Goal: Information Seeking & Learning: Check status

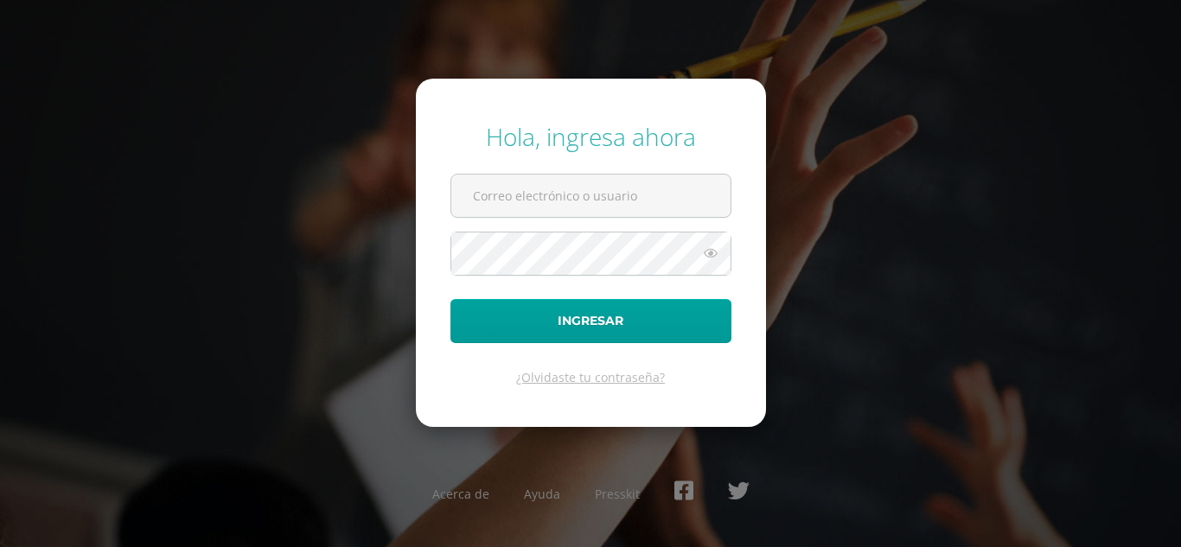
type input "b"
type input "b2301@bilinguesanjuan.edu.gt"
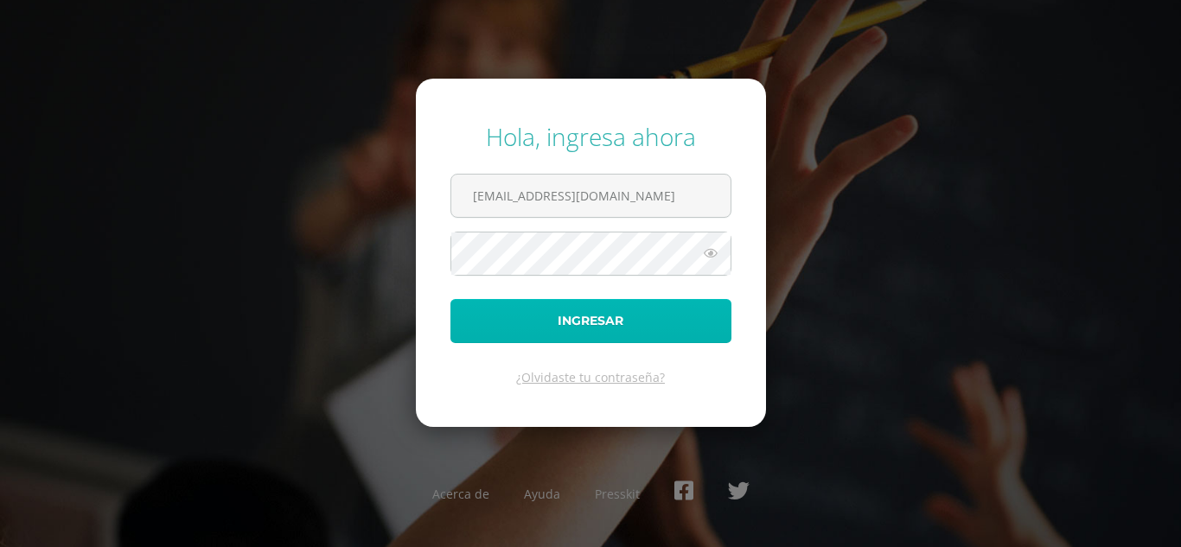
click at [537, 337] on button "Ingresar" at bounding box center [590, 321] width 281 height 44
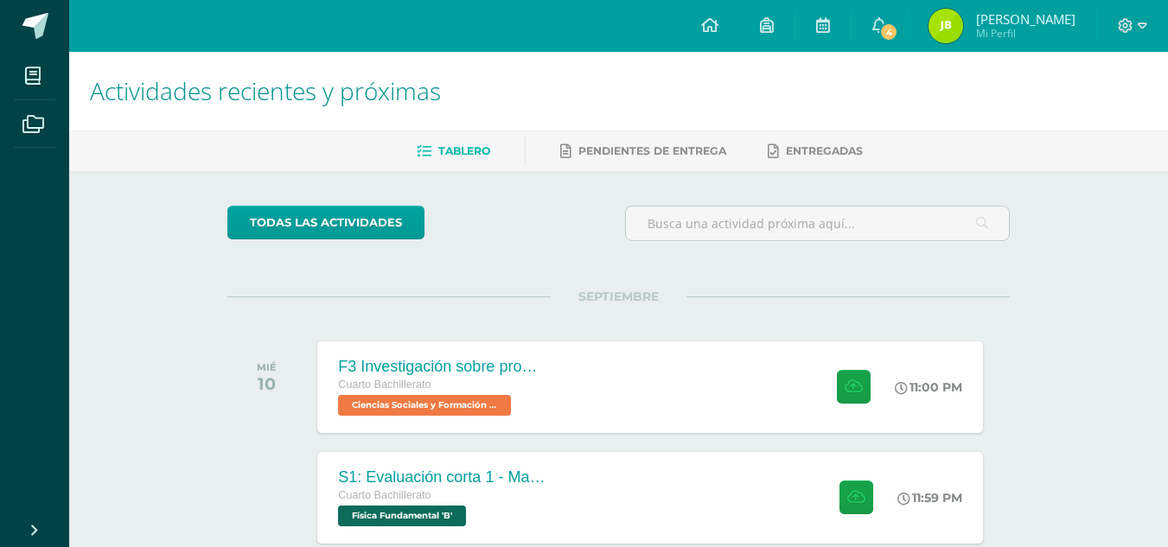
click at [1055, 38] on span "Mi Perfil" at bounding box center [1025, 33] width 99 height 15
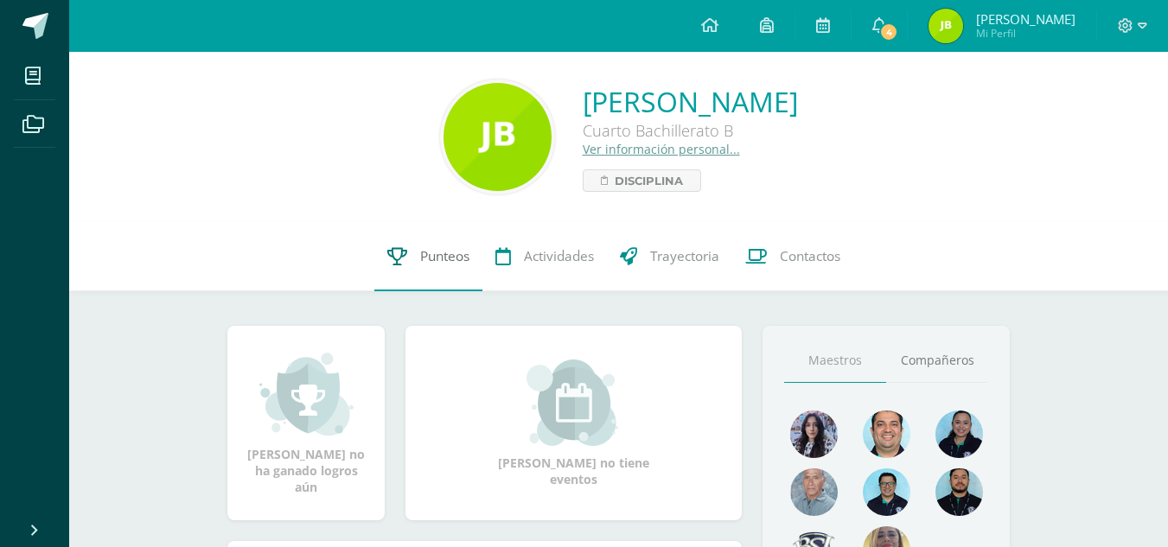
click at [455, 265] on link "Punteos" at bounding box center [428, 256] width 108 height 69
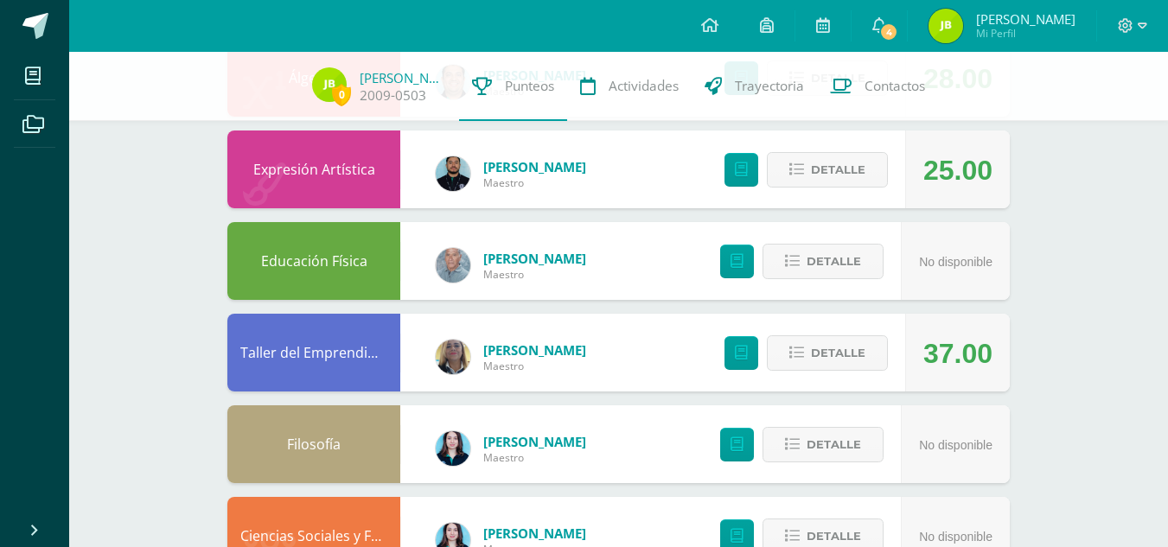
scroll to position [873, 0]
click at [827, 365] on span "Detalle" at bounding box center [838, 354] width 54 height 32
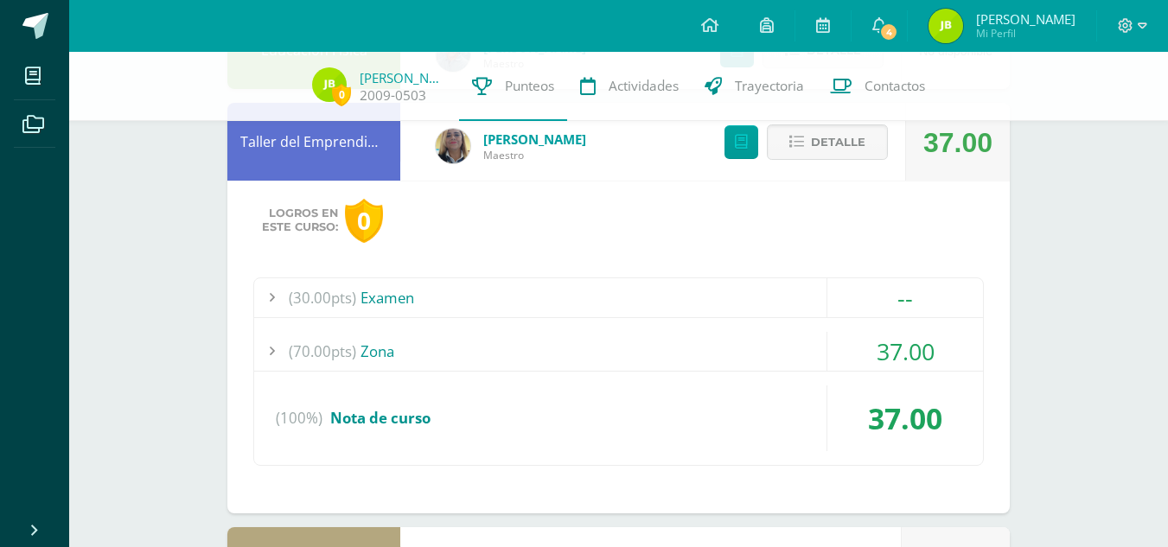
scroll to position [1089, 0]
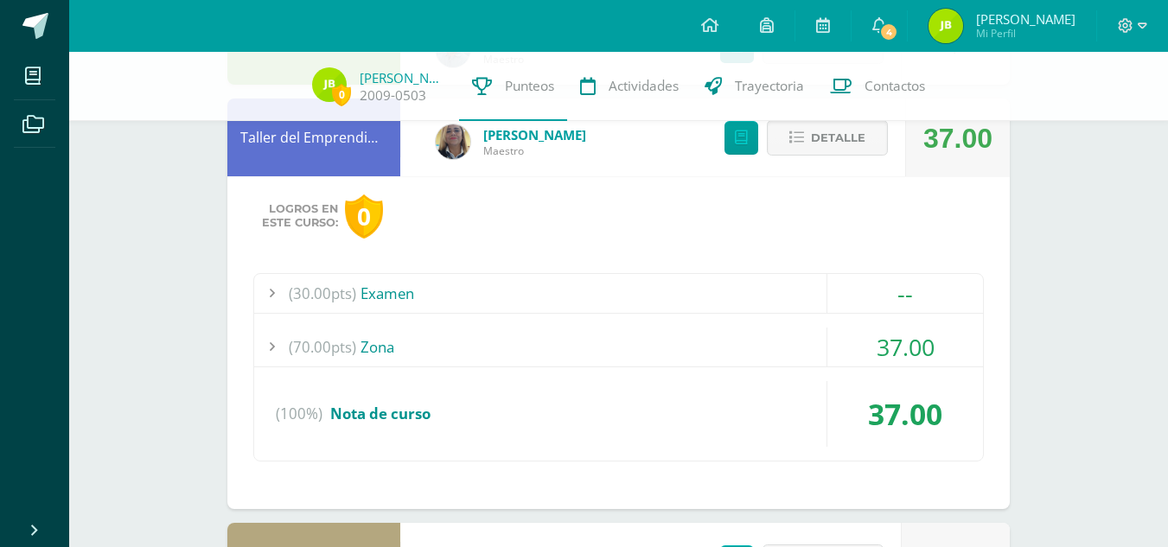
click at [693, 394] on div "(100%) Nota de curso" at bounding box center [618, 414] width 729 height 66
click at [675, 350] on div "(70.00pts) Zona" at bounding box center [618, 347] width 729 height 39
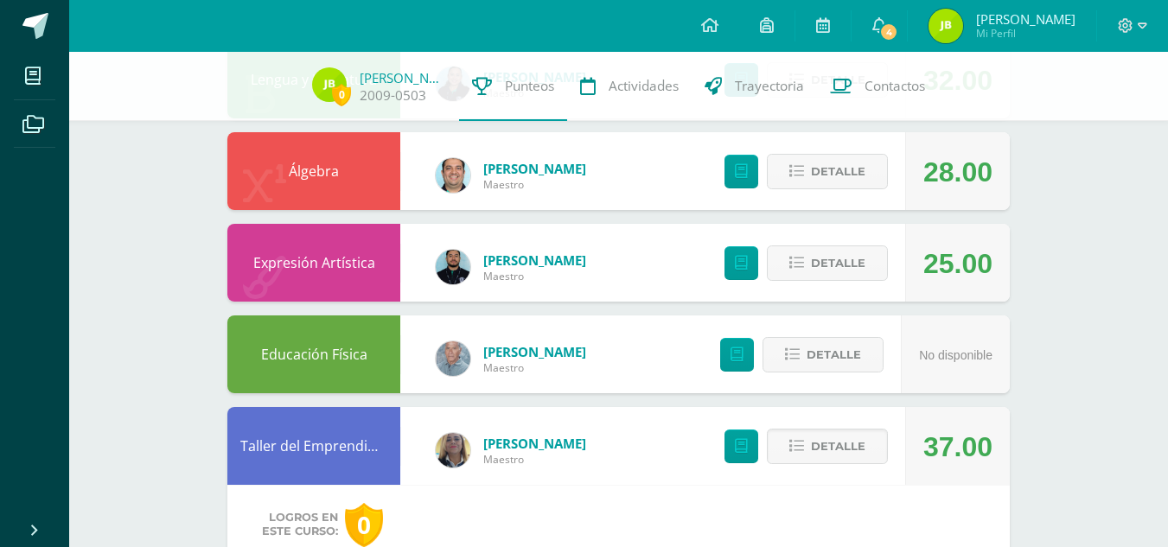
scroll to position [774, 0]
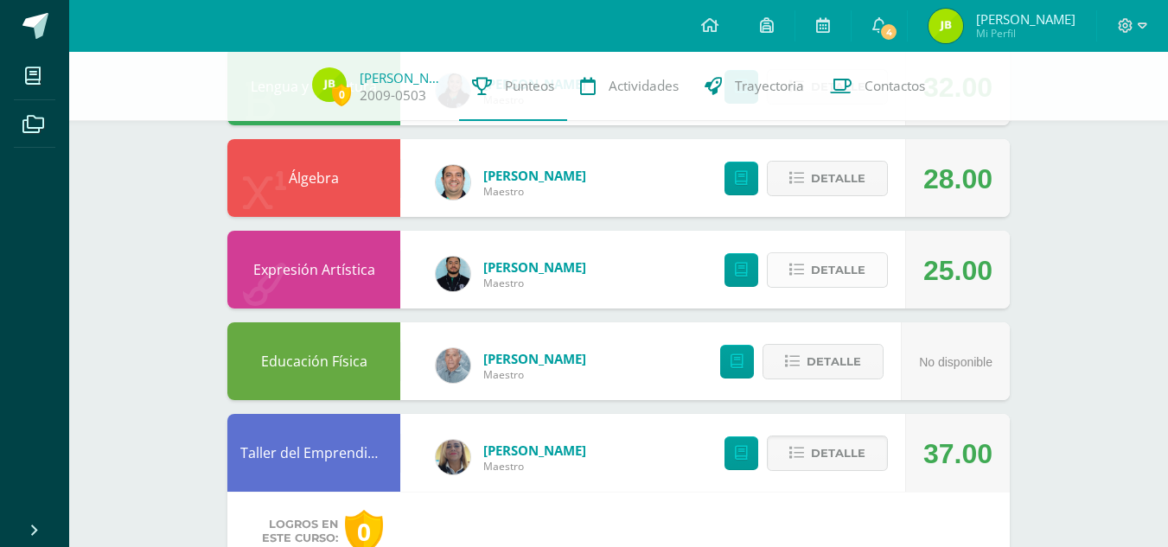
click at [810, 278] on button "Detalle" at bounding box center [827, 269] width 121 height 35
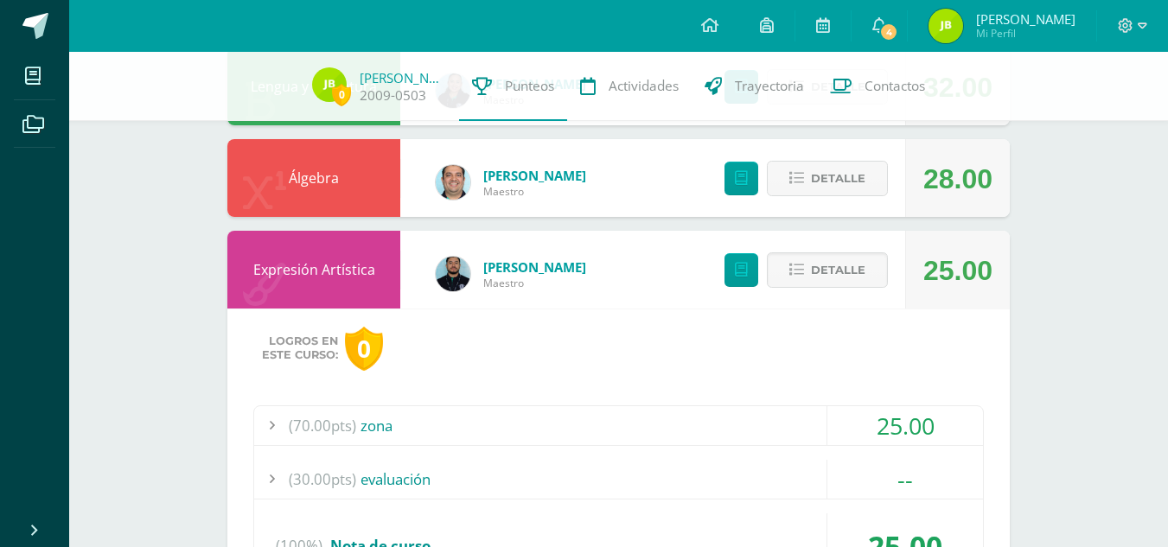
click at [826, 427] on div "(70.00pts) zona" at bounding box center [618, 425] width 729 height 39
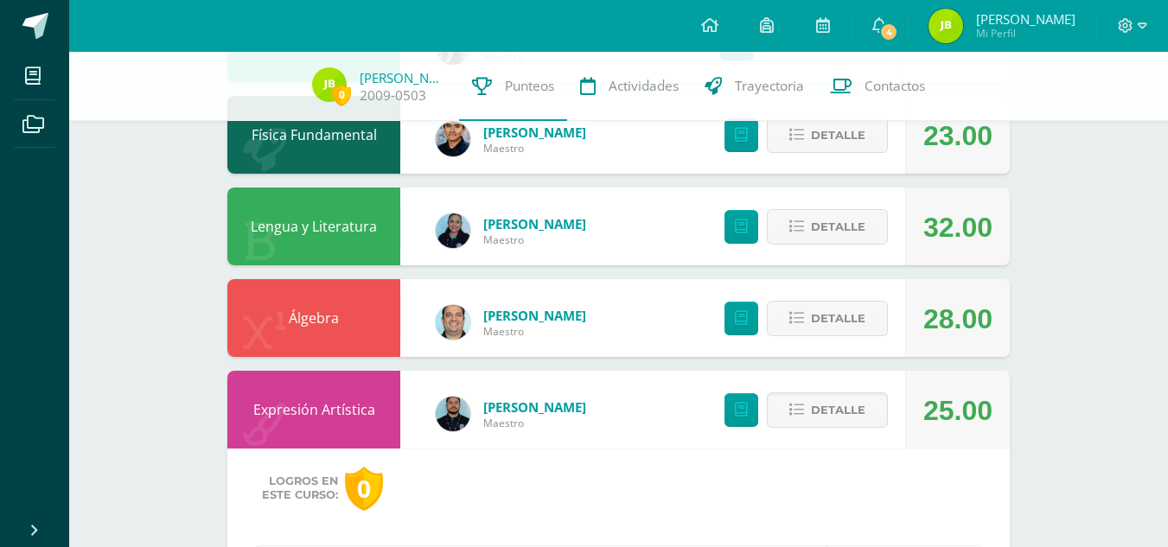
scroll to position [629, 0]
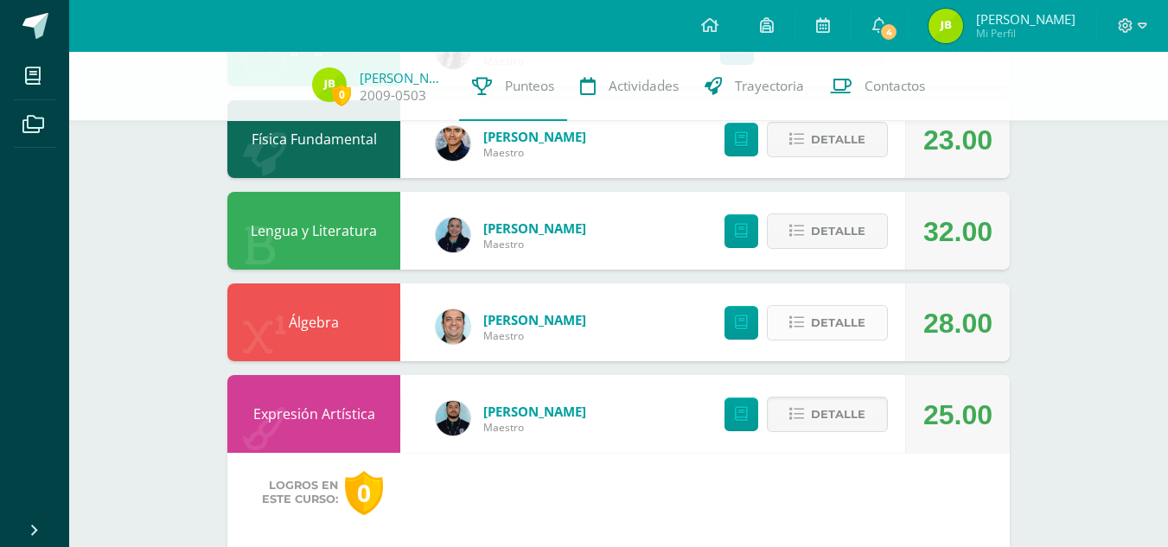
click at [800, 313] on button "Detalle" at bounding box center [827, 322] width 121 height 35
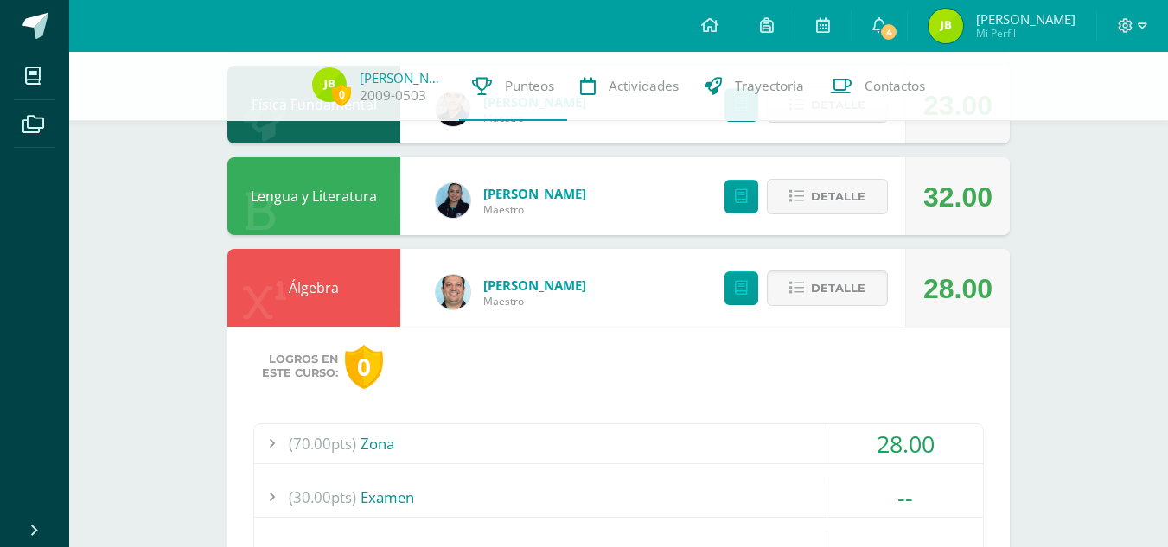
scroll to position [718, 0]
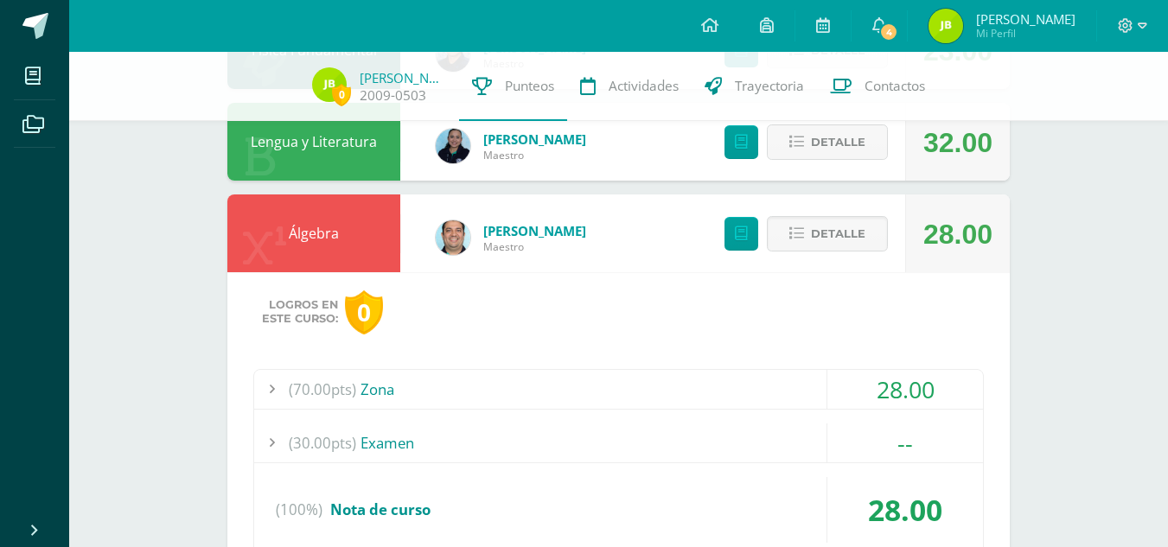
click at [738, 396] on div "(70.00pts) Zona" at bounding box center [618, 389] width 729 height 39
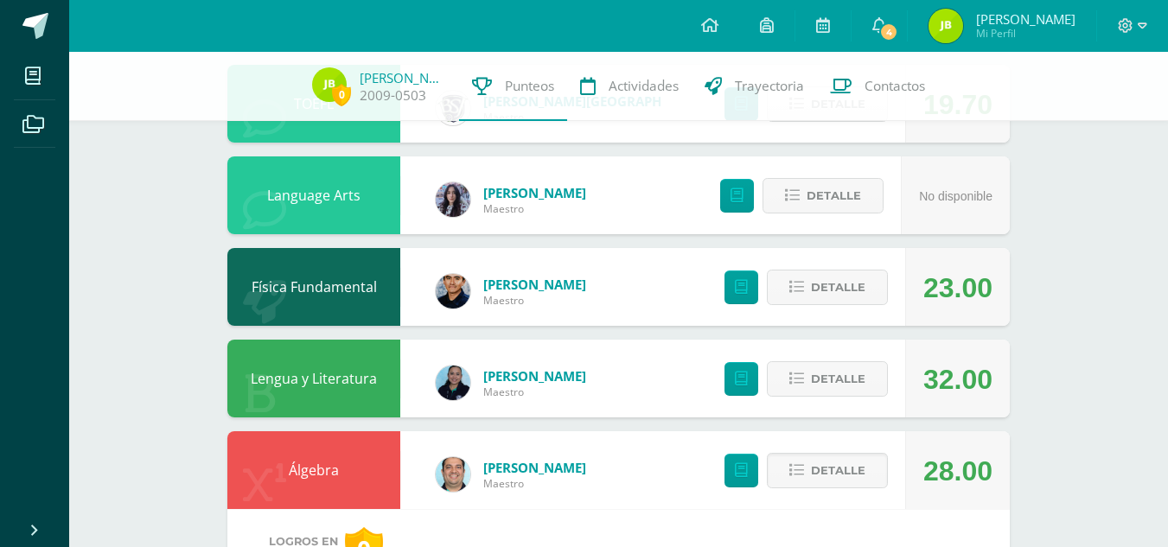
scroll to position [452, 0]
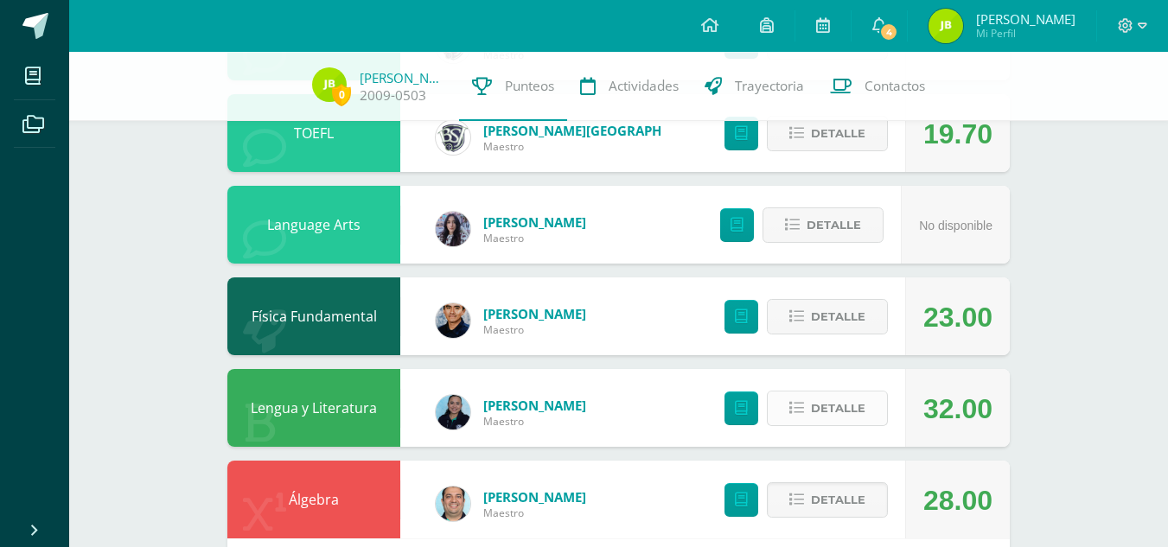
click at [825, 400] on span "Detalle" at bounding box center [838, 409] width 54 height 32
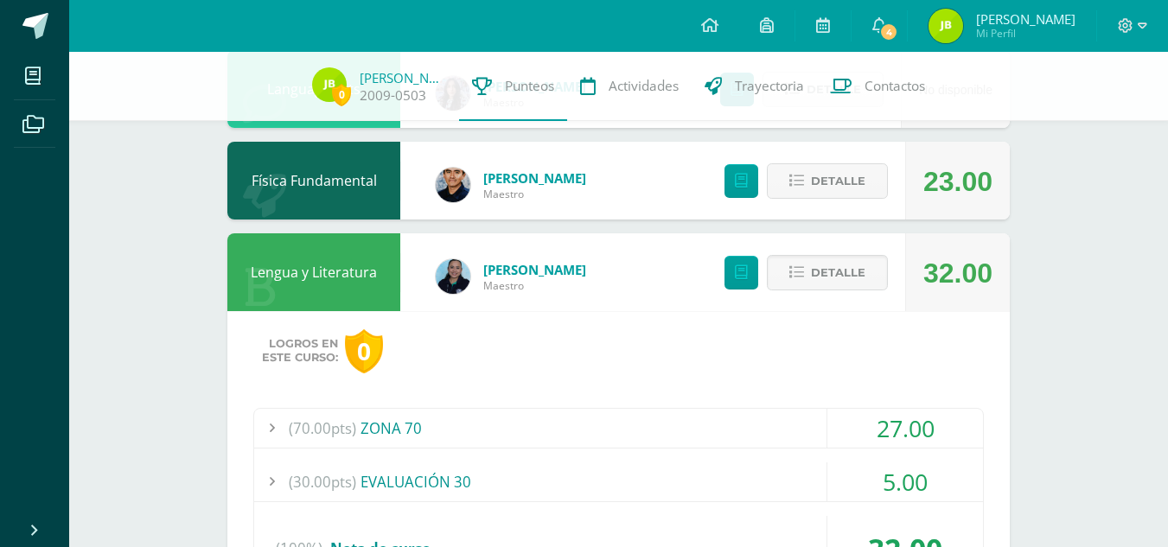
scroll to position [593, 0]
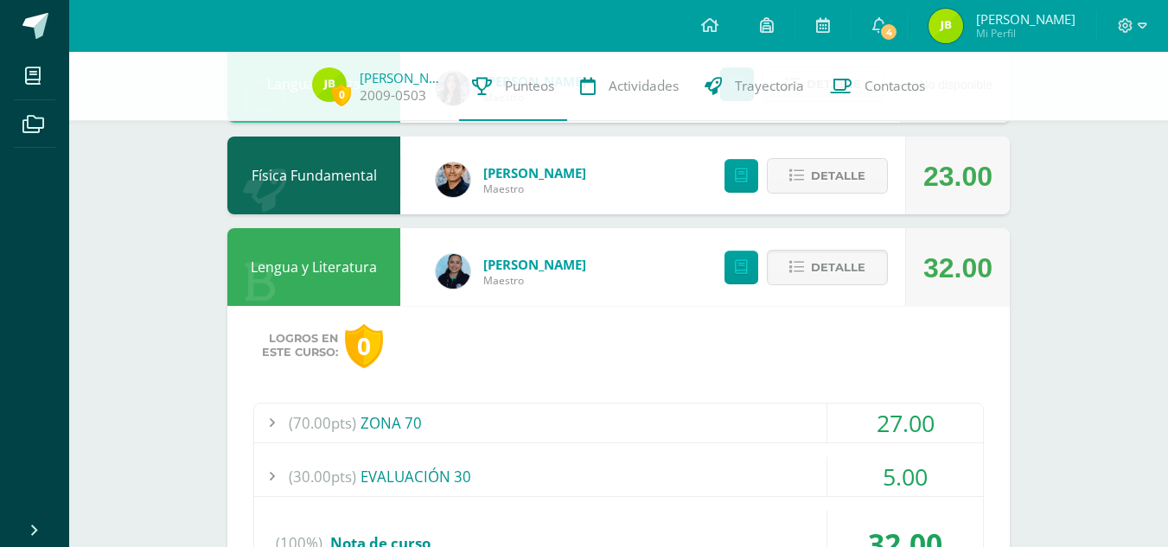
click at [783, 431] on div "(70.00pts) ZONA 70" at bounding box center [618, 423] width 729 height 39
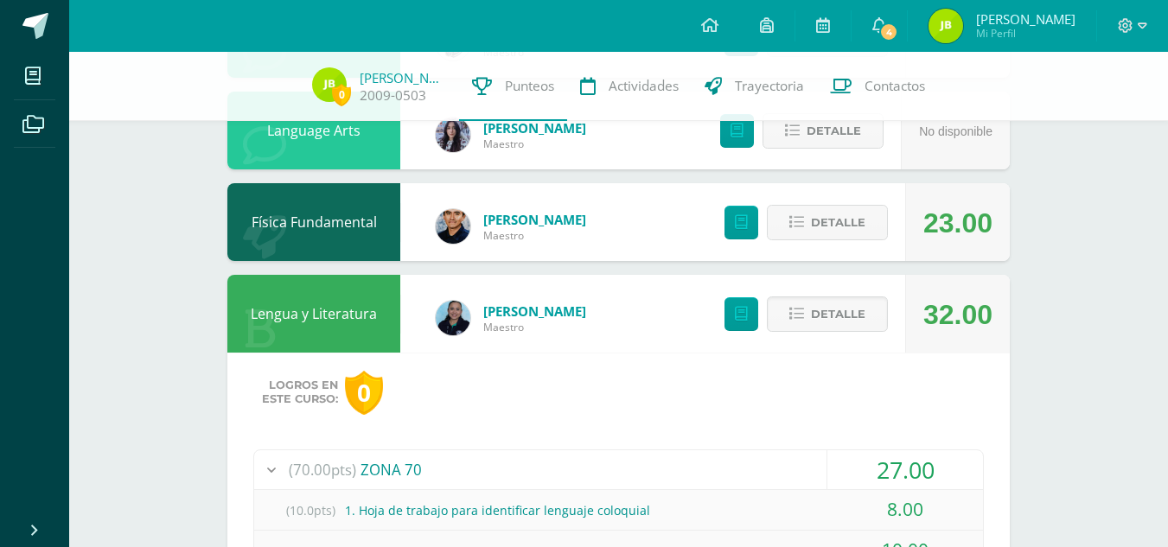
scroll to position [546, 0]
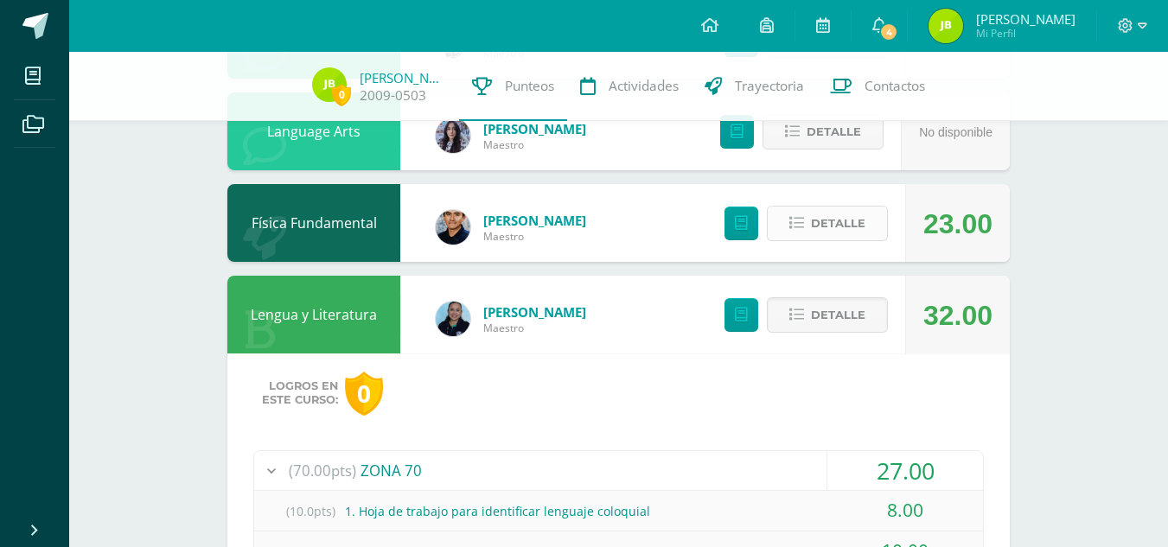
click at [801, 240] on button "Detalle" at bounding box center [827, 223] width 121 height 35
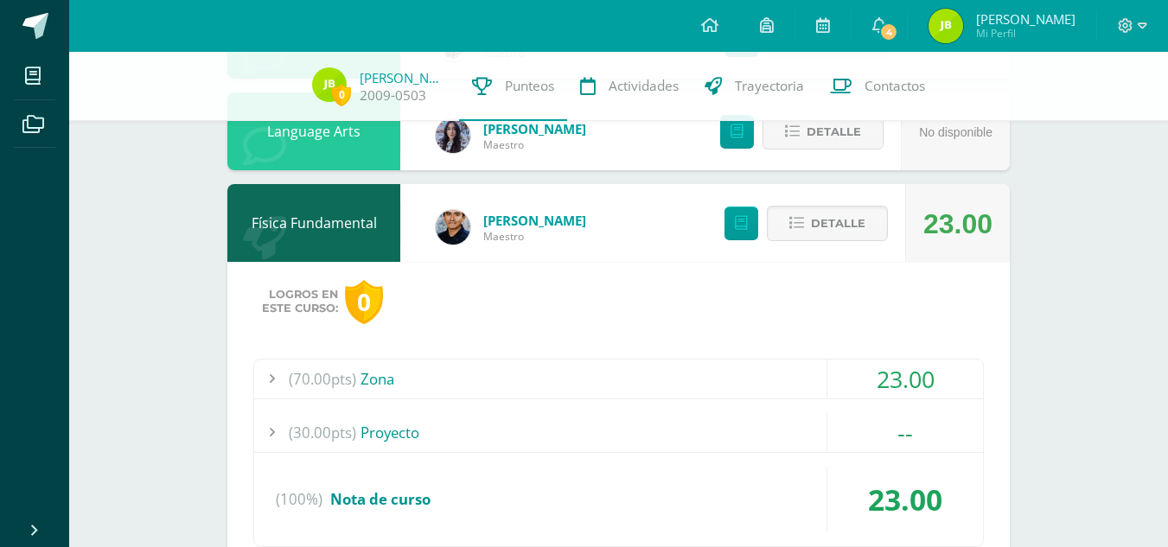
click at [802, 379] on div "(70.00pts) Zona" at bounding box center [618, 379] width 729 height 39
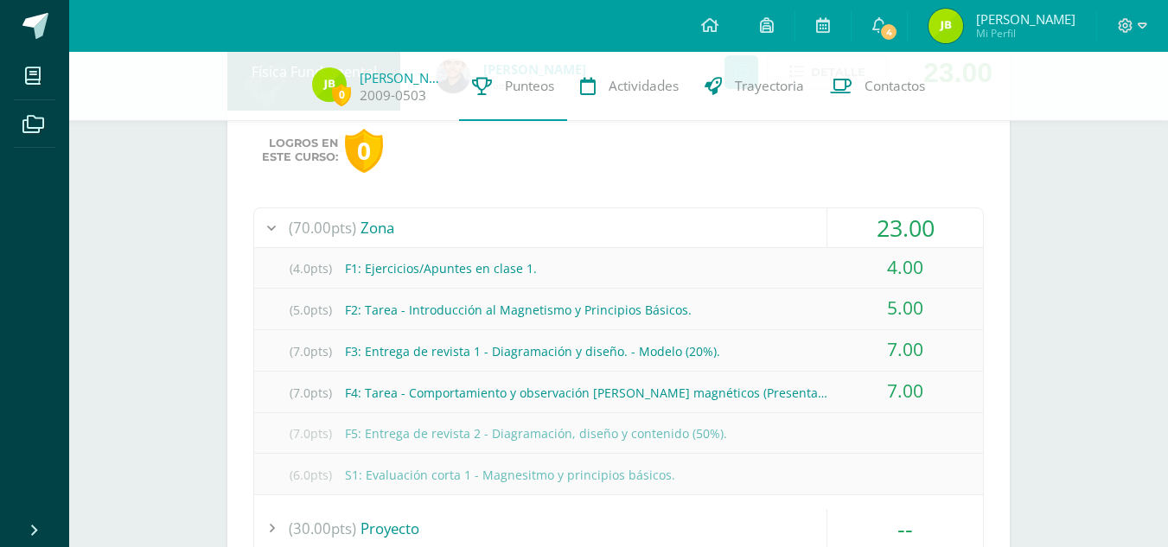
scroll to position [696, 0]
drag, startPoint x: 802, startPoint y: 379, endPoint x: 688, endPoint y: 183, distance: 226.3
click at [688, 183] on div "Logros en este curso: 0 (70.00pts) Zona 23.00 (4.0pts) F1: Ejercicios/Apuntes e…" at bounding box center [618, 402] width 782 height 580
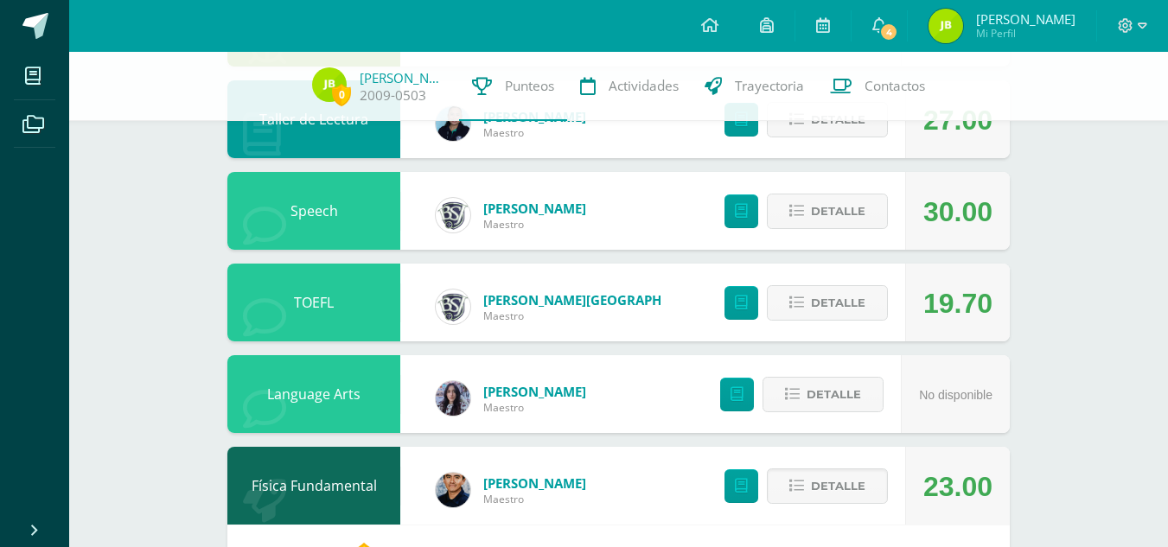
scroll to position [278, 0]
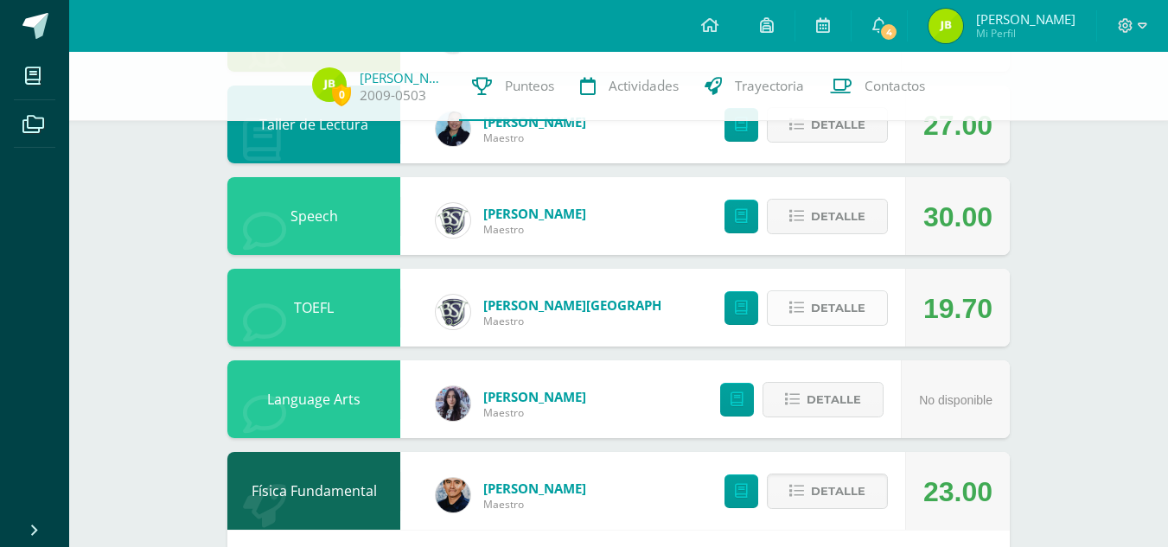
click at [817, 291] on button "Detalle" at bounding box center [827, 308] width 121 height 35
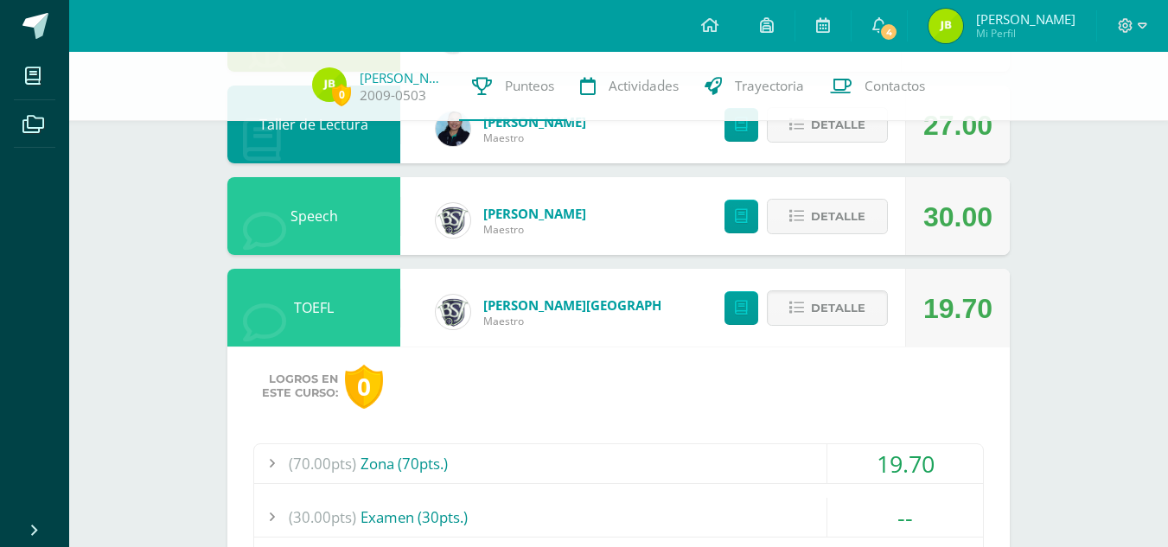
click at [842, 458] on div "19.70" at bounding box center [905, 463] width 156 height 39
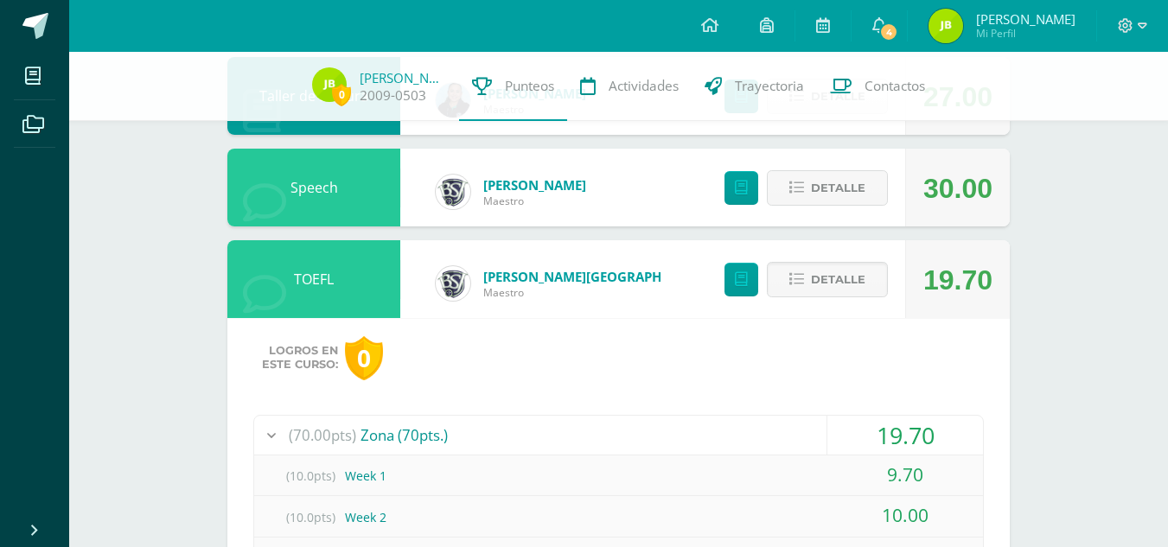
scroll to position [303, 0]
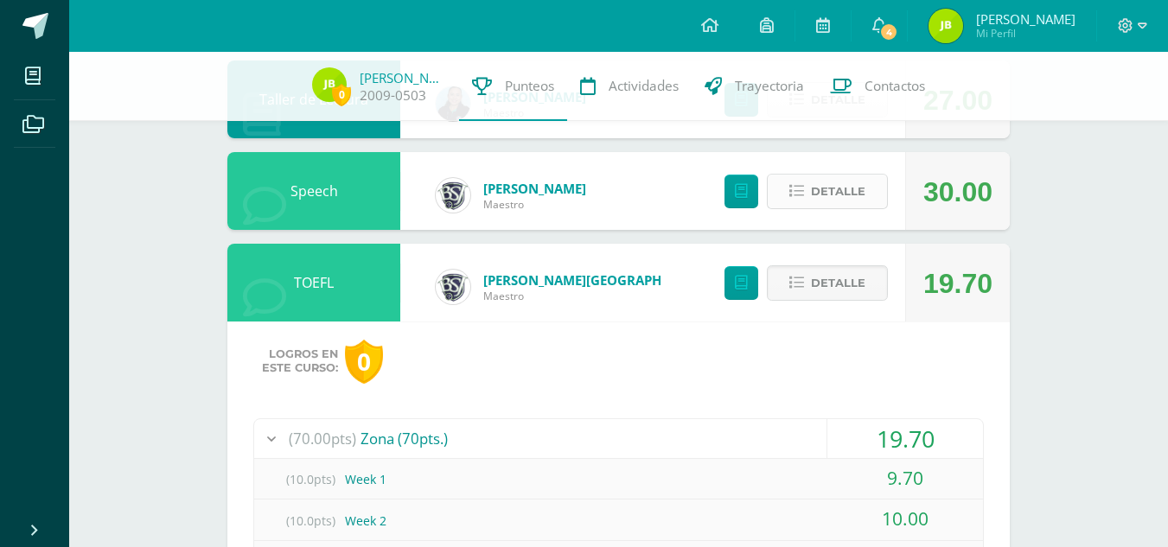
click at [833, 209] on div "Detalle" at bounding box center [802, 191] width 207 height 78
click at [830, 195] on span "Detalle" at bounding box center [838, 192] width 54 height 32
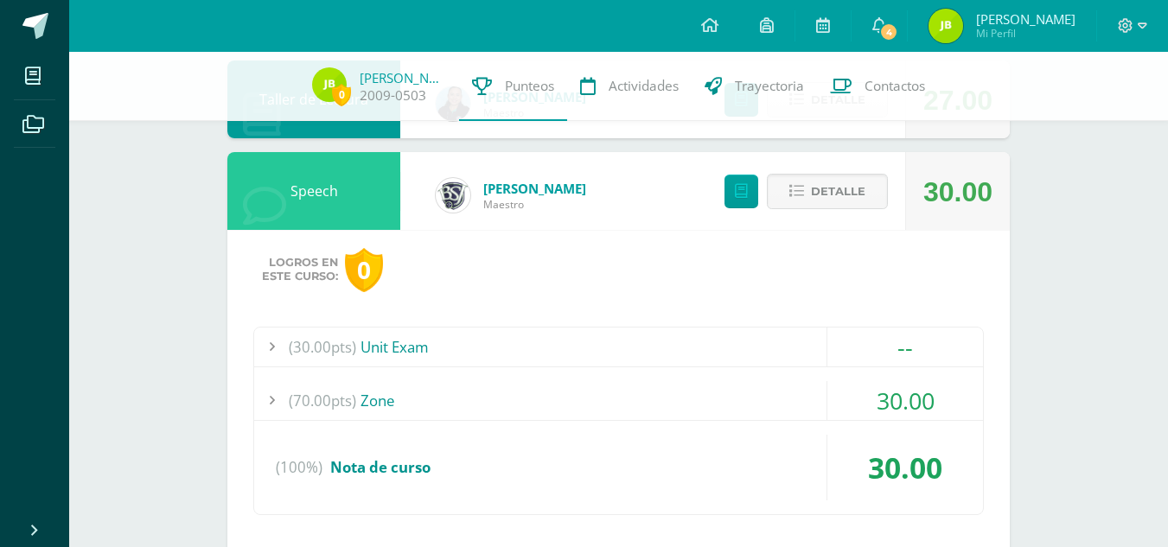
click at [851, 384] on div "30.00" at bounding box center [905, 400] width 156 height 39
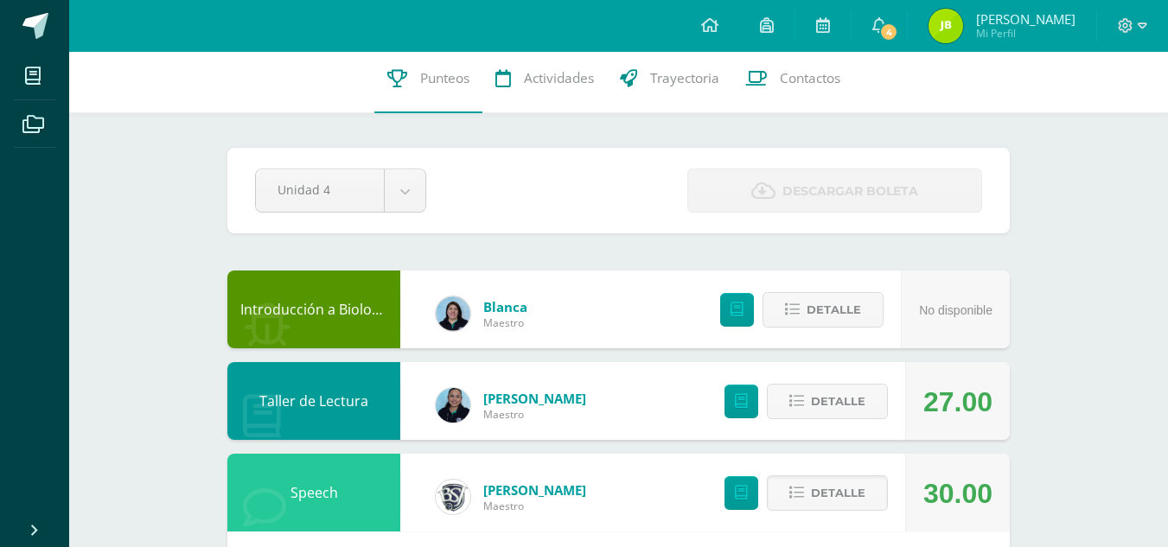
scroll to position [0, 0]
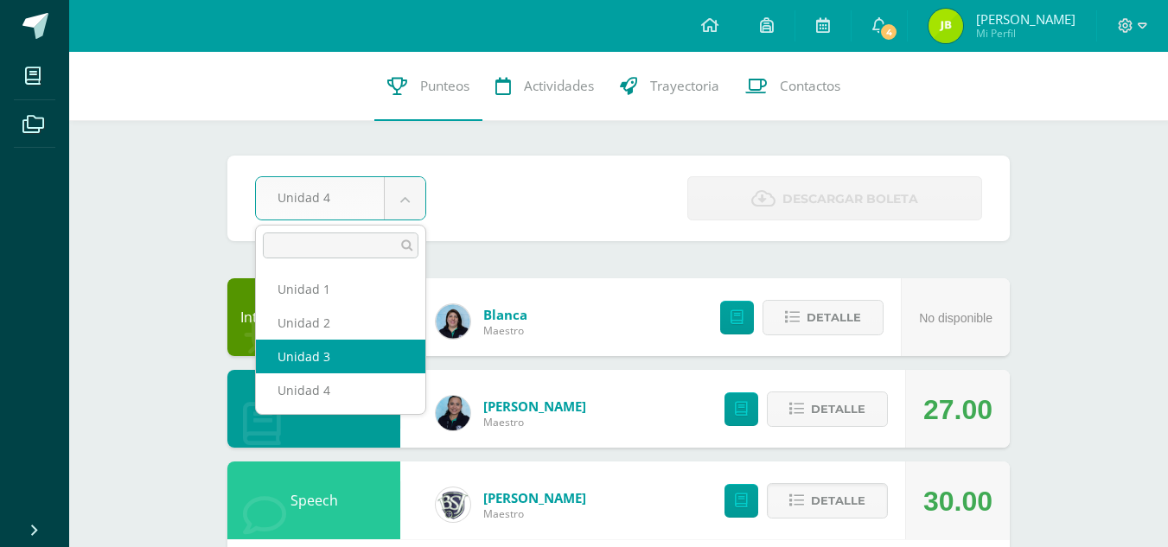
select select "Unidad 3"
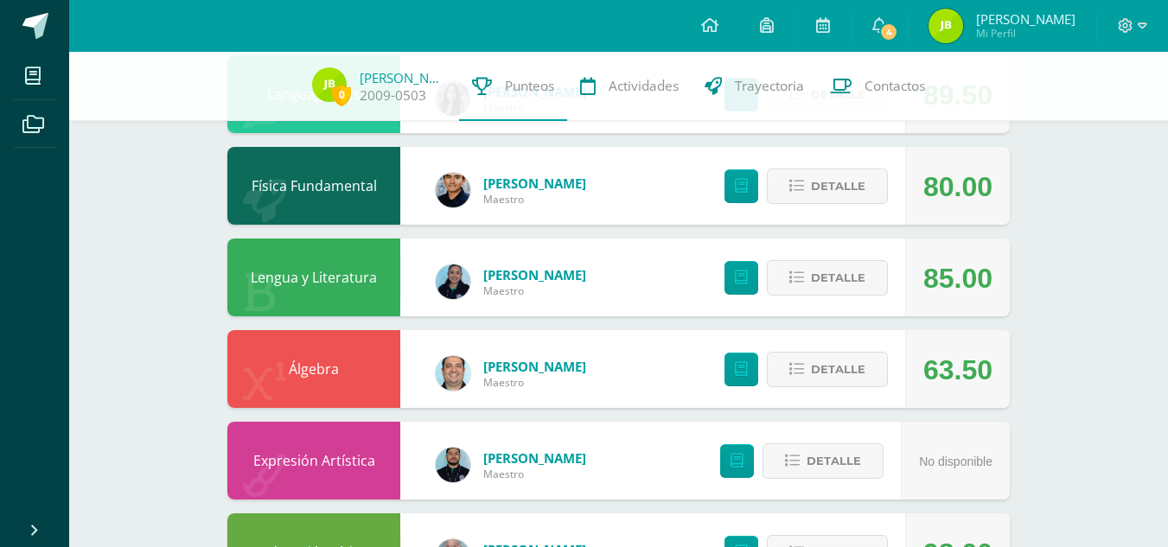
scroll to position [584, 0]
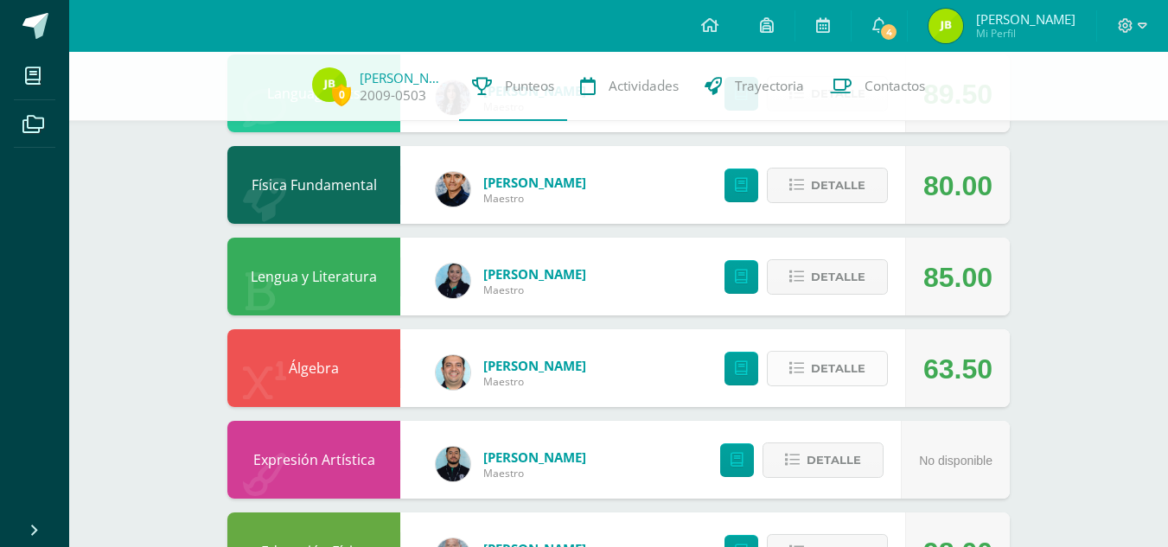
click at [852, 371] on span "Detalle" at bounding box center [838, 369] width 54 height 32
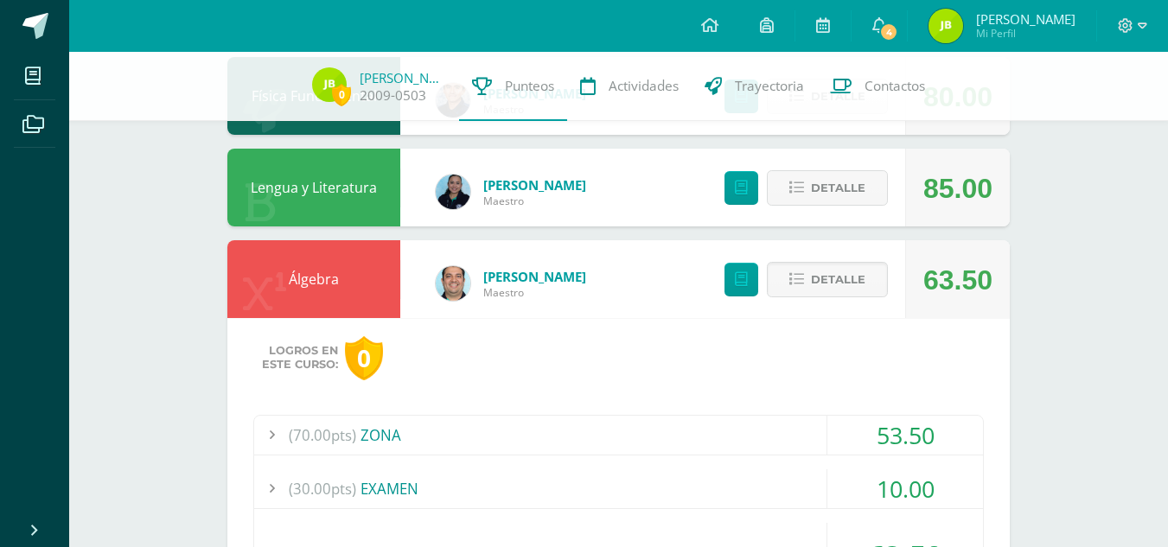
scroll to position [758, 0]
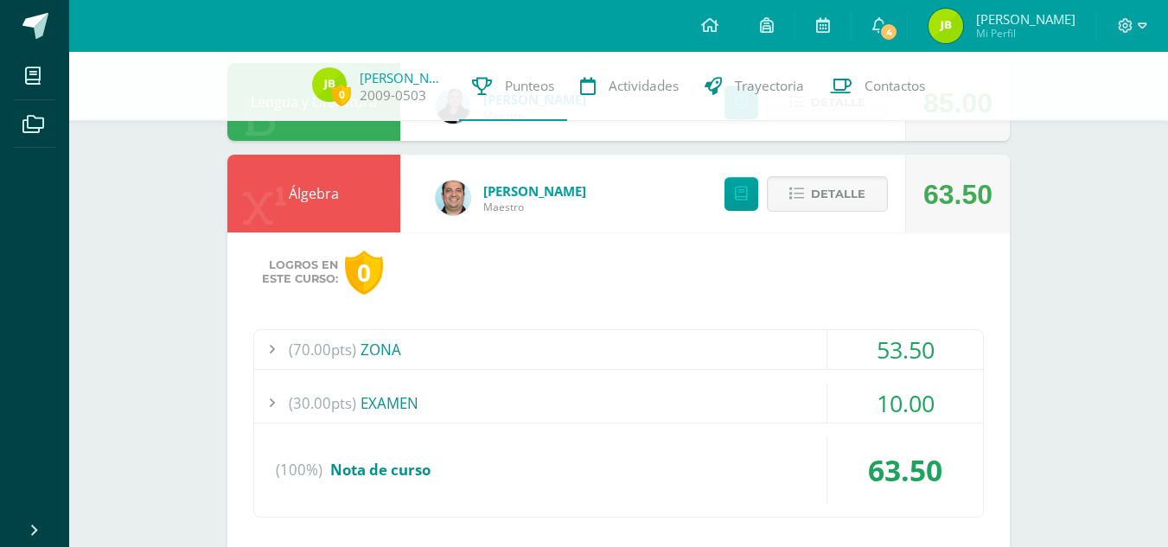
click at [834, 361] on div "53.50" at bounding box center [905, 349] width 156 height 39
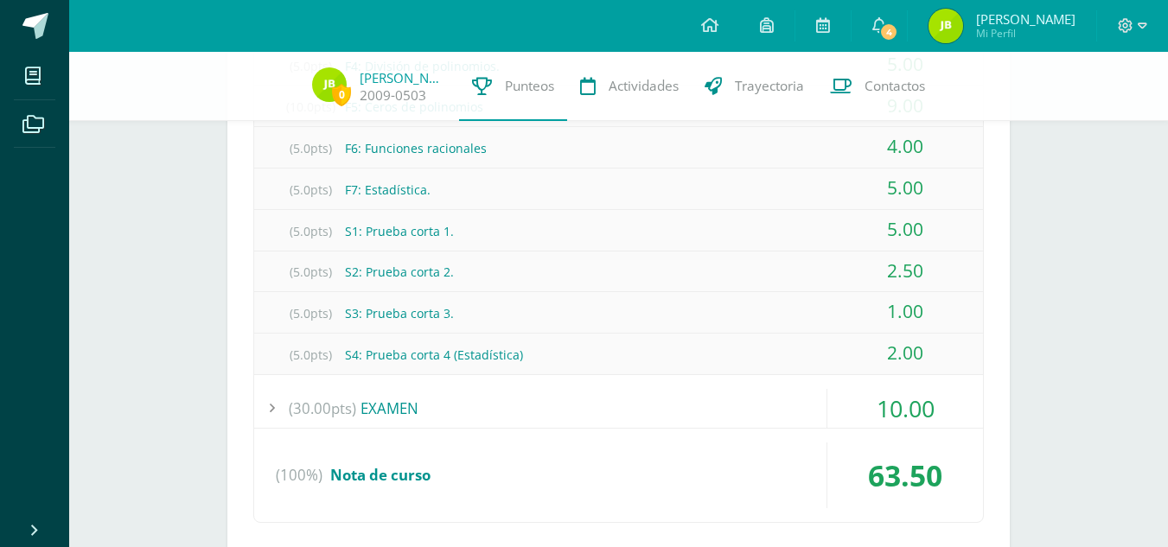
scroll to position [1204, 0]
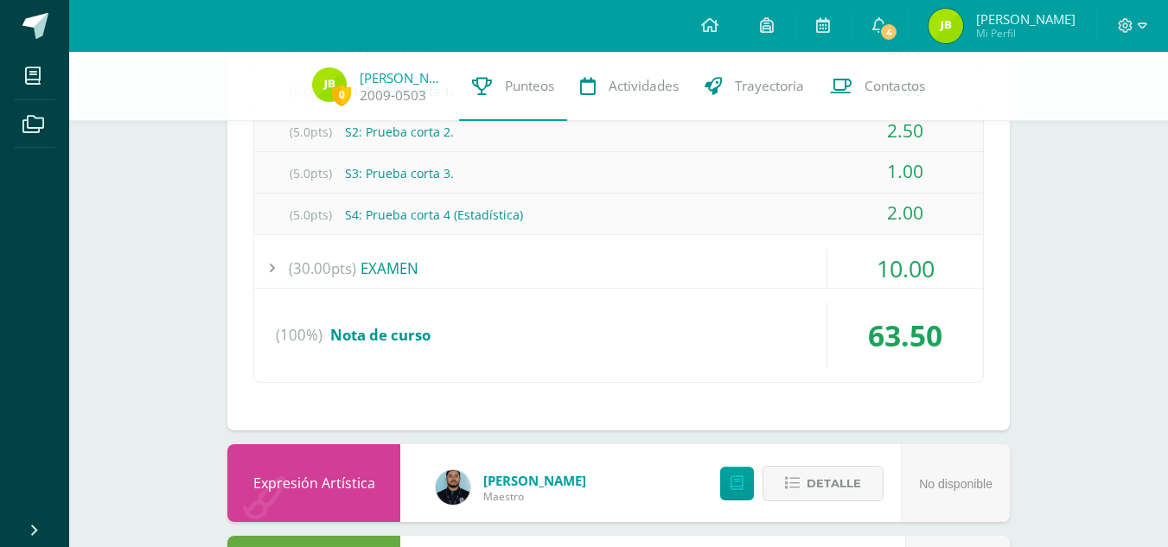
click at [800, 347] on div "(100%) Nota de curso" at bounding box center [618, 336] width 729 height 66
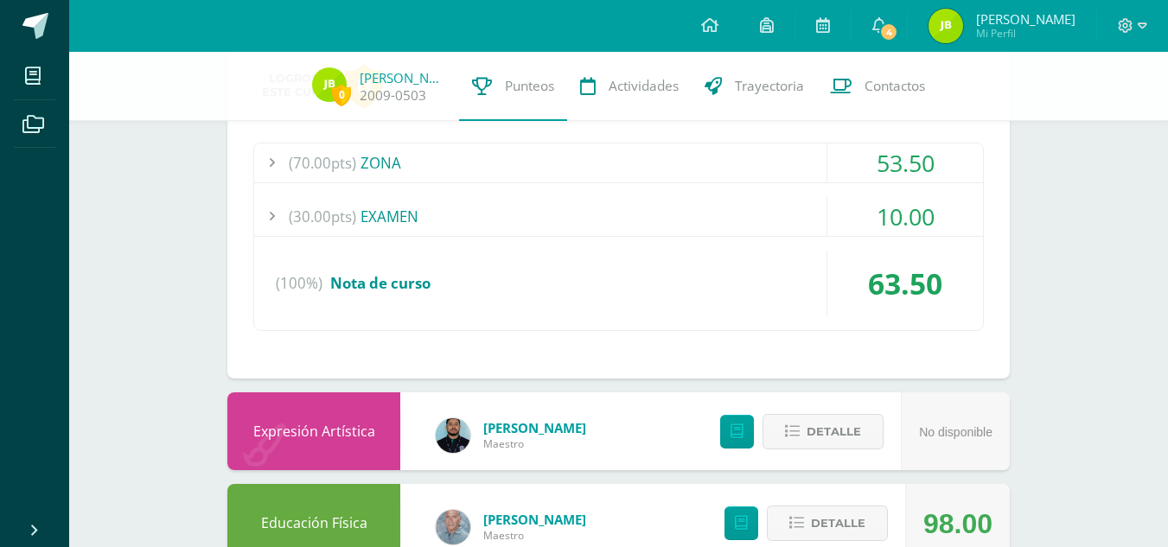
scroll to position [949, 0]
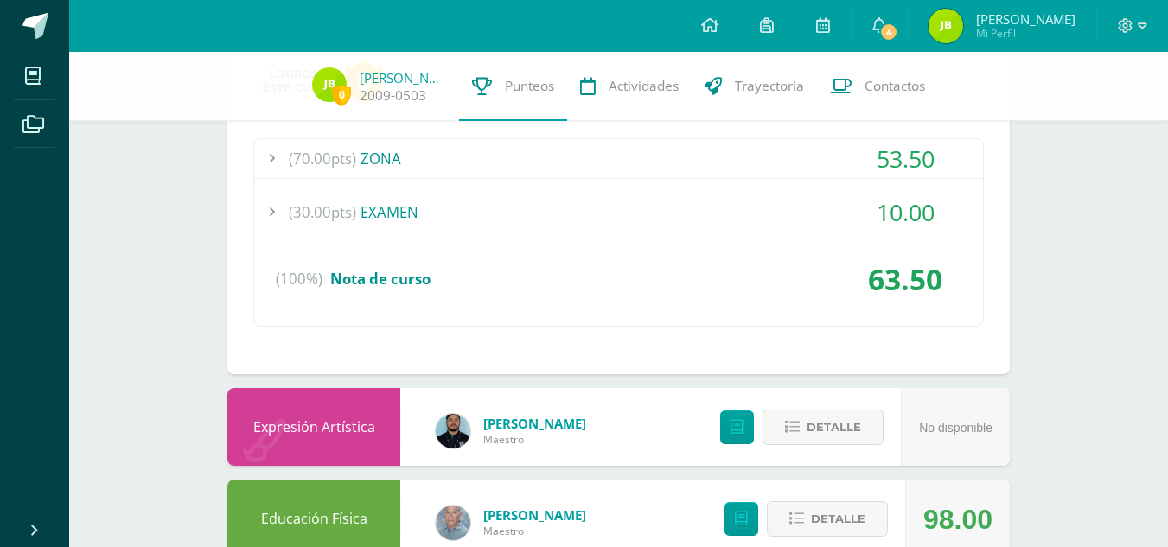
click at [659, 204] on div "(30.00pts) EXAMEN" at bounding box center [618, 212] width 729 height 39
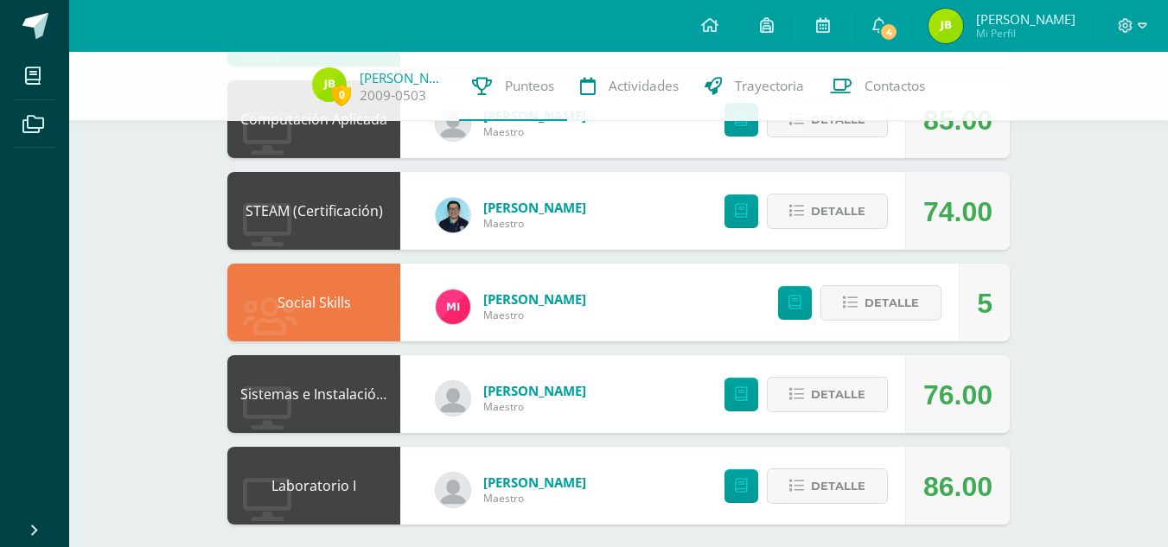
scroll to position [1861, 0]
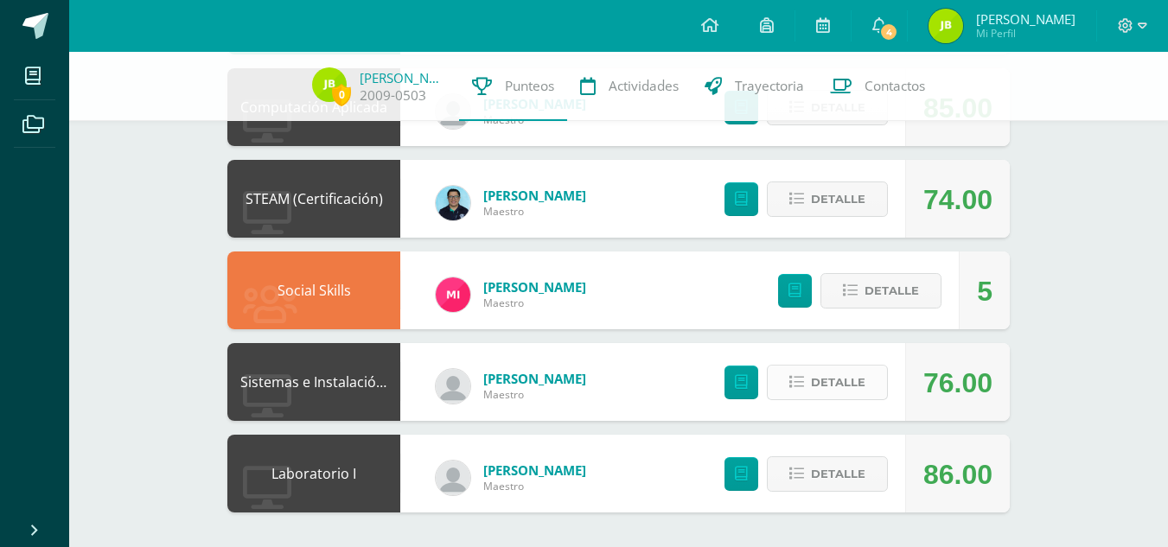
click at [799, 379] on icon at bounding box center [796, 382] width 15 height 15
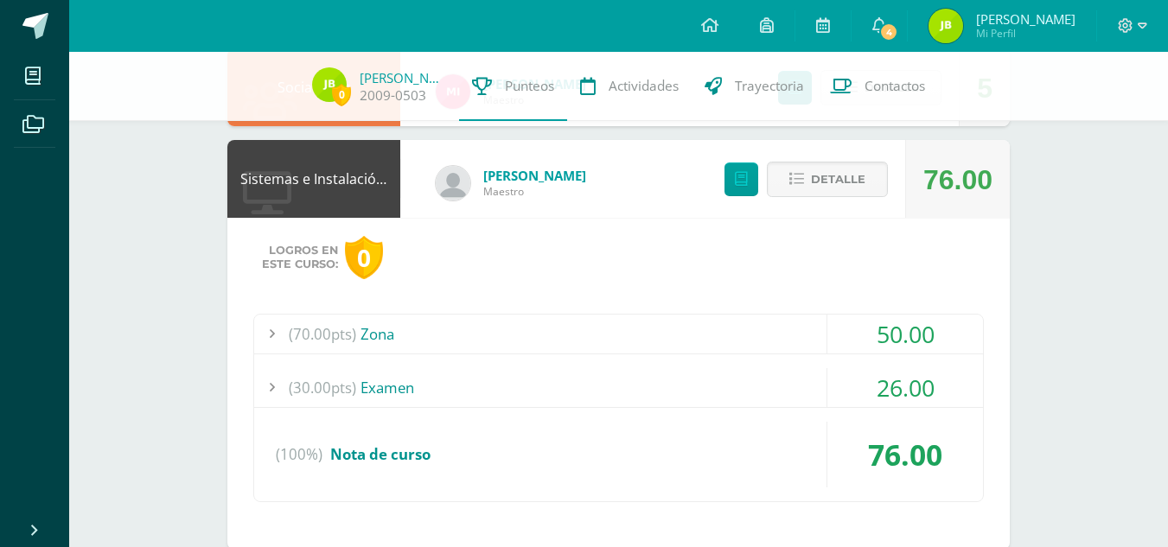
click at [683, 340] on div "(70.00pts) Zona" at bounding box center [618, 334] width 729 height 39
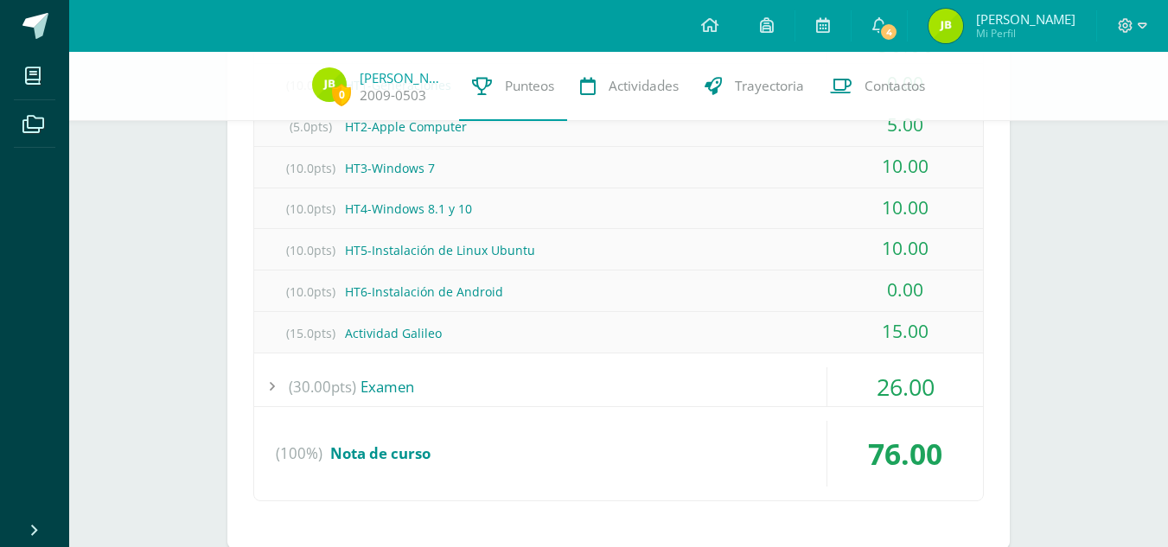
scroll to position [2314, 0]
click at [800, 380] on div "(30.00pts) Examen" at bounding box center [618, 386] width 729 height 39
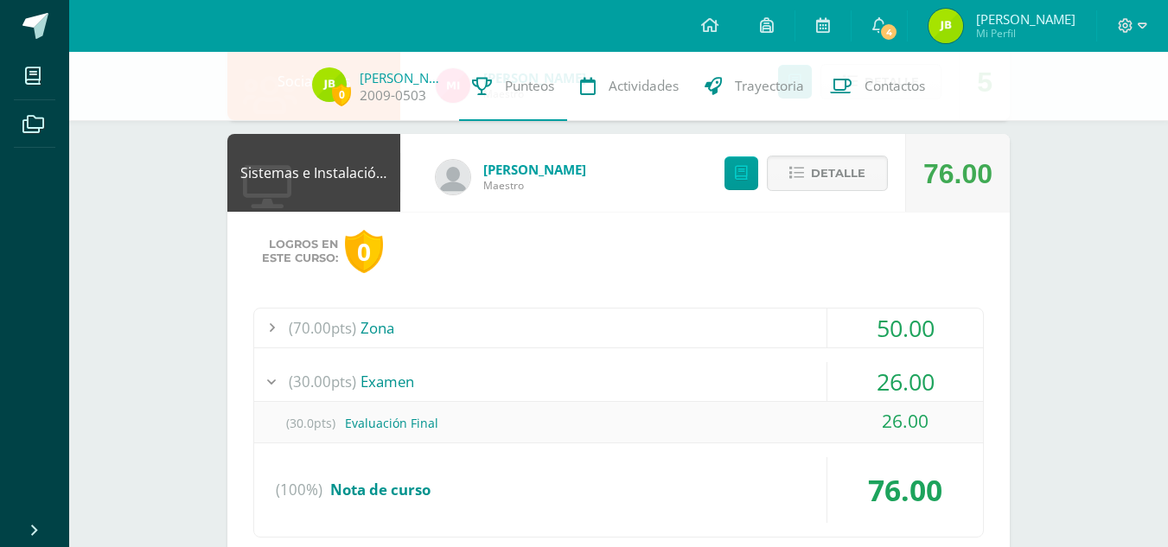
scroll to position [2193, 0]
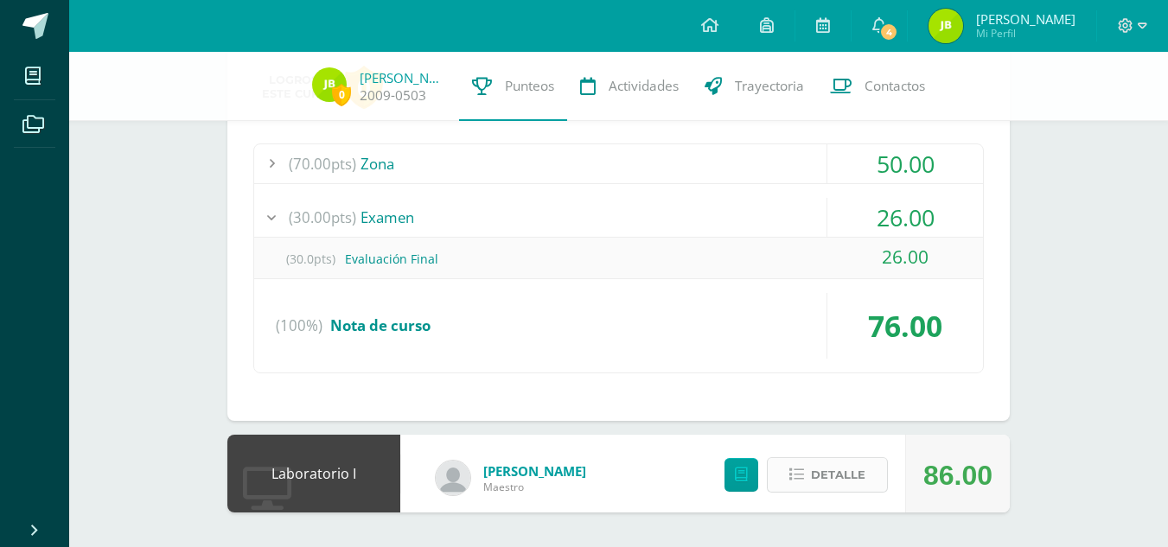
click at [829, 469] on span "Detalle" at bounding box center [838, 475] width 54 height 32
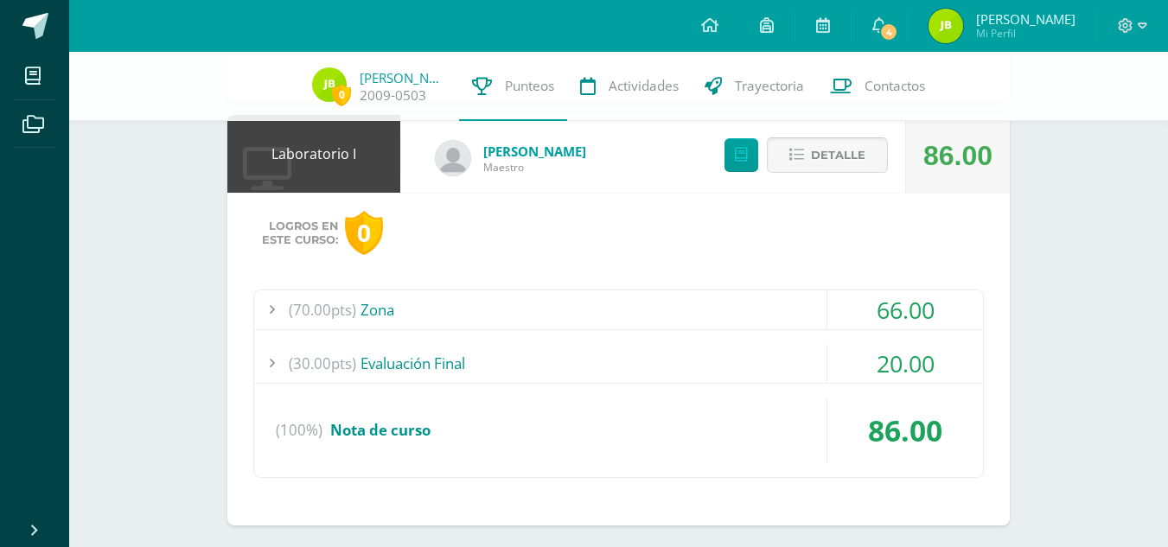
scroll to position [2525, 0]
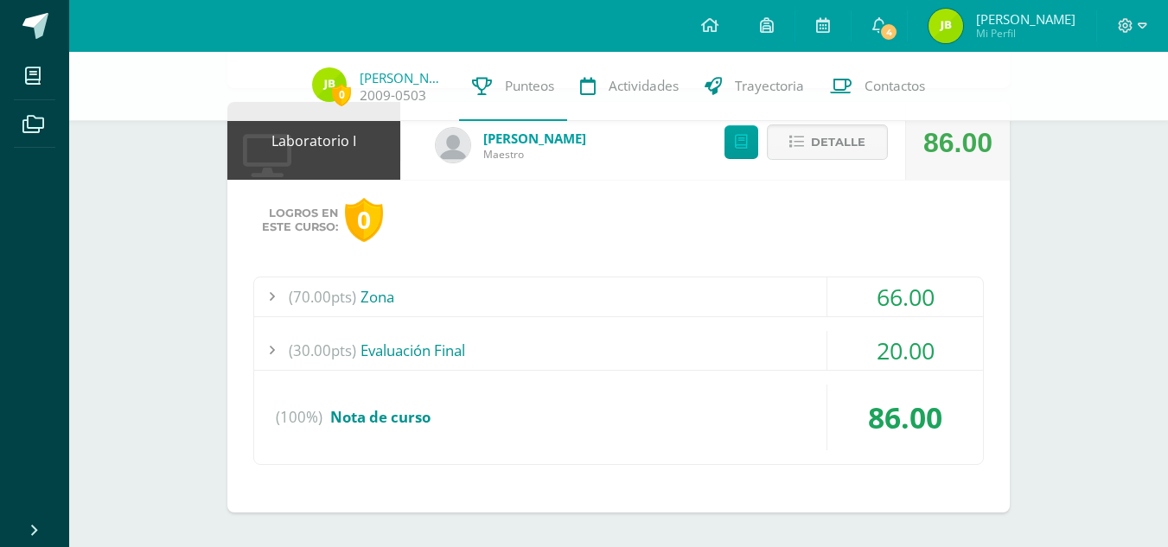
click at [761, 351] on div "(30.00pts) Evaluación Final" at bounding box center [618, 350] width 729 height 39
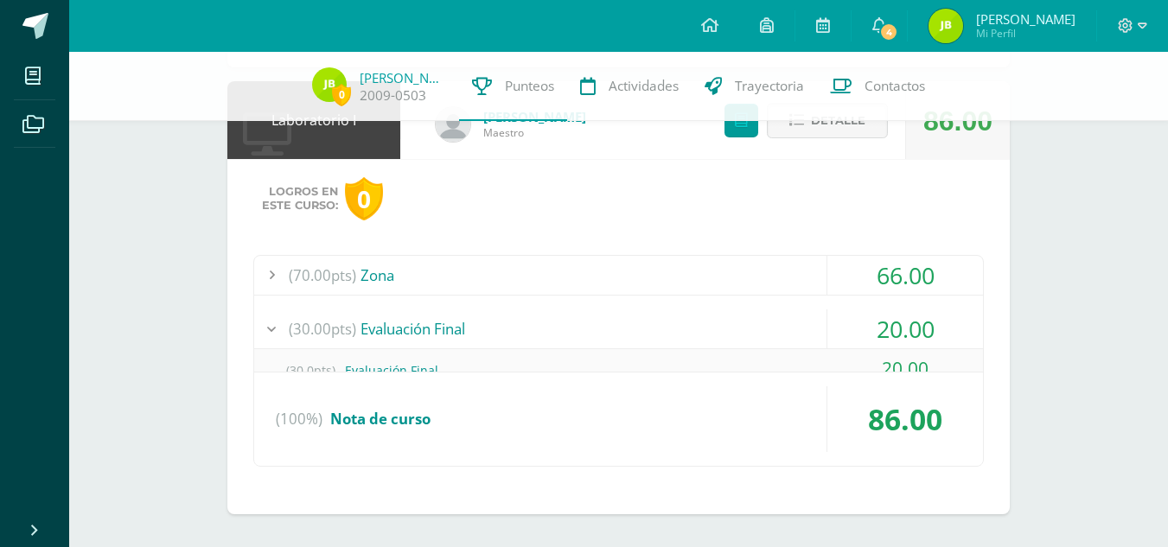
scroll to position [2484, 0]
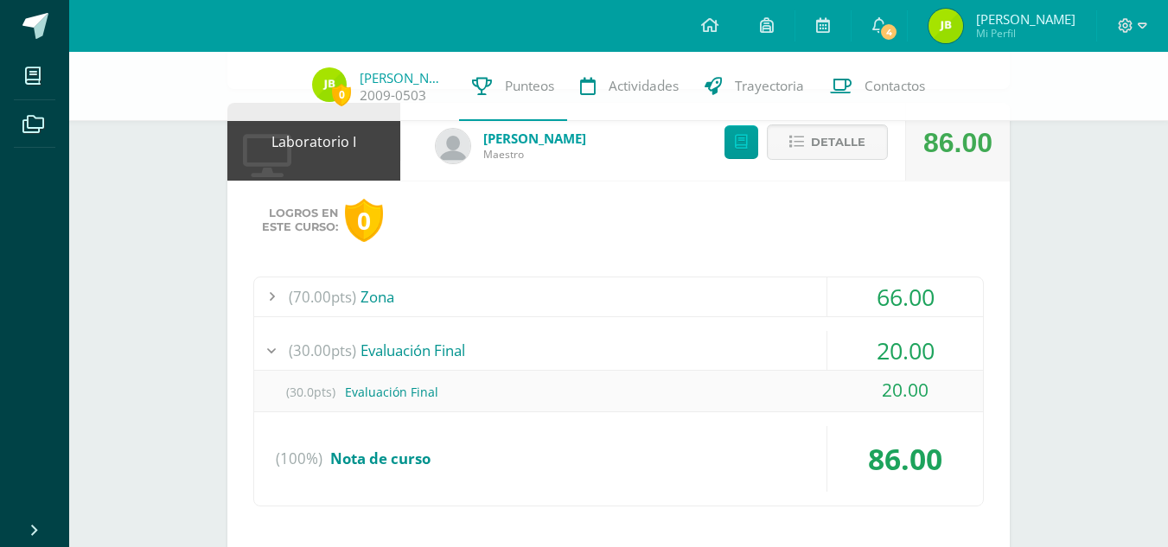
click at [727, 300] on div "(70.00pts) Zona" at bounding box center [618, 297] width 729 height 39
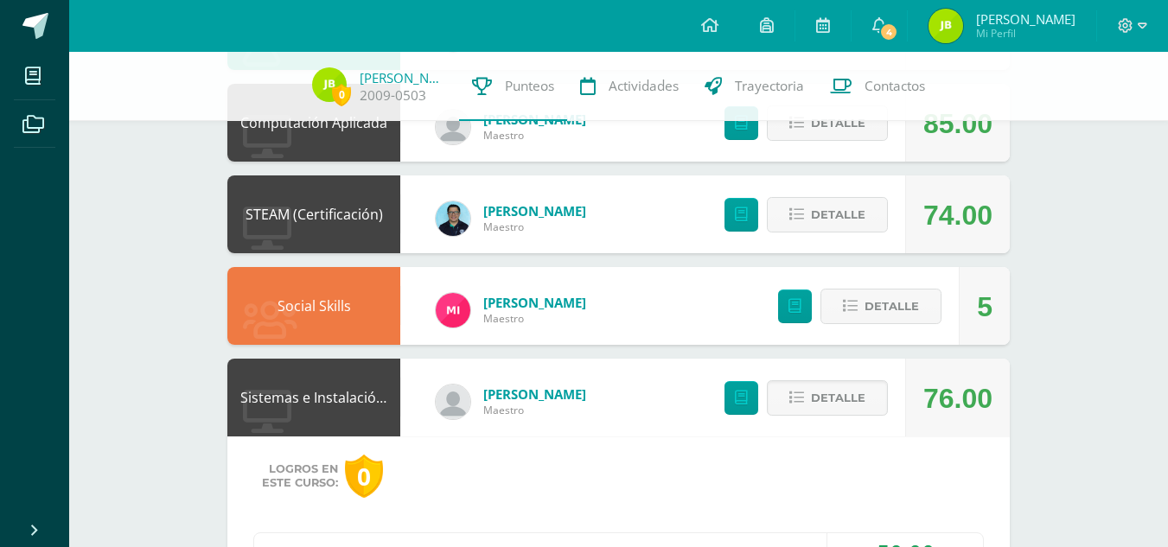
scroll to position [1756, 0]
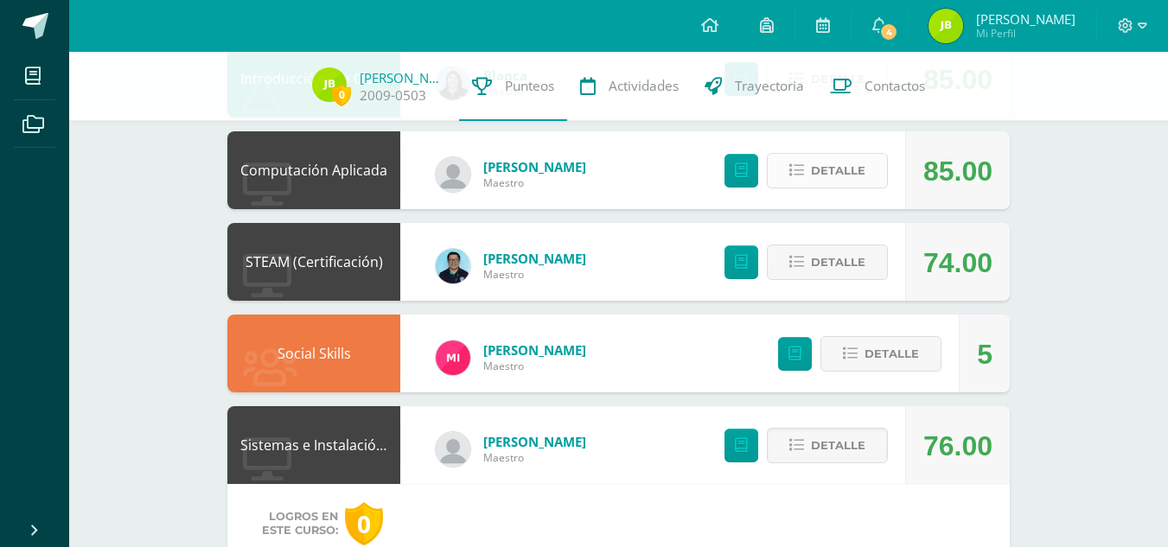
click at [821, 176] on span "Detalle" at bounding box center [838, 171] width 54 height 32
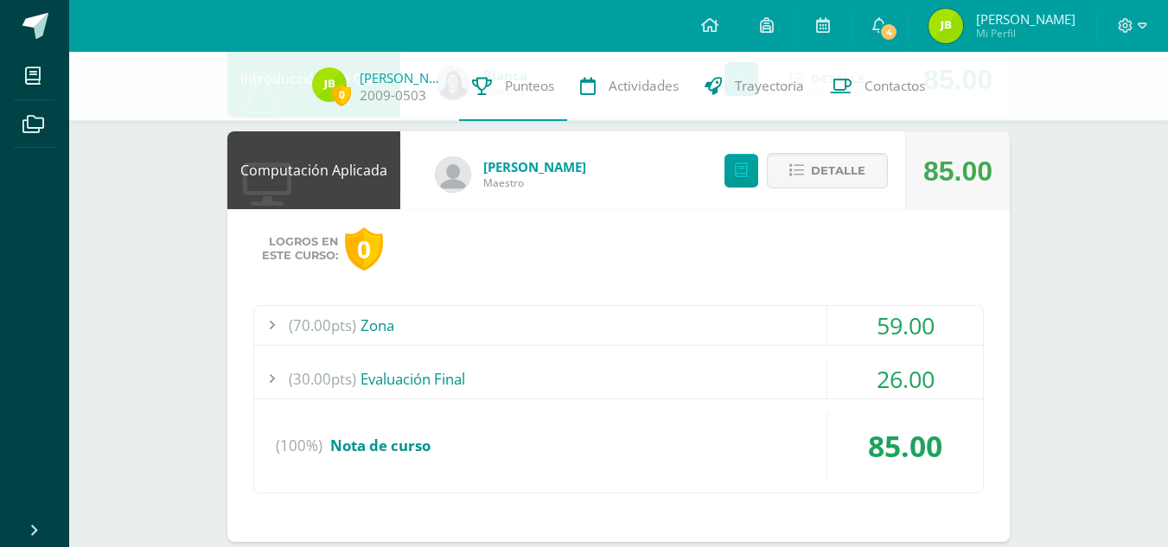
click at [810, 330] on div "(70.00pts) Zona" at bounding box center [618, 325] width 729 height 39
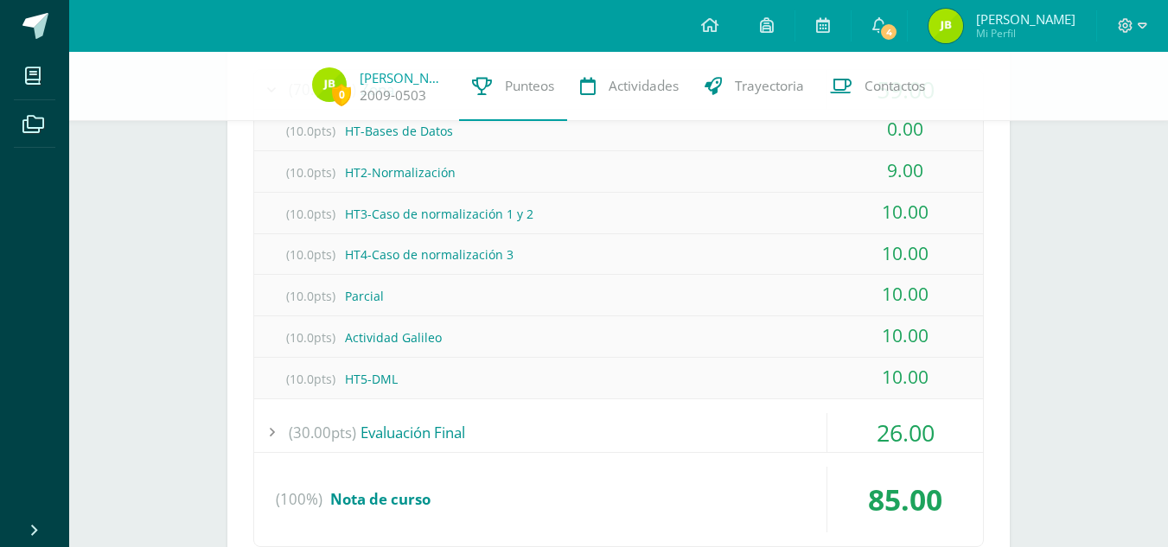
scroll to position [1993, 0]
click at [760, 429] on div "(30.00pts) Evaluación Final" at bounding box center [618, 431] width 729 height 39
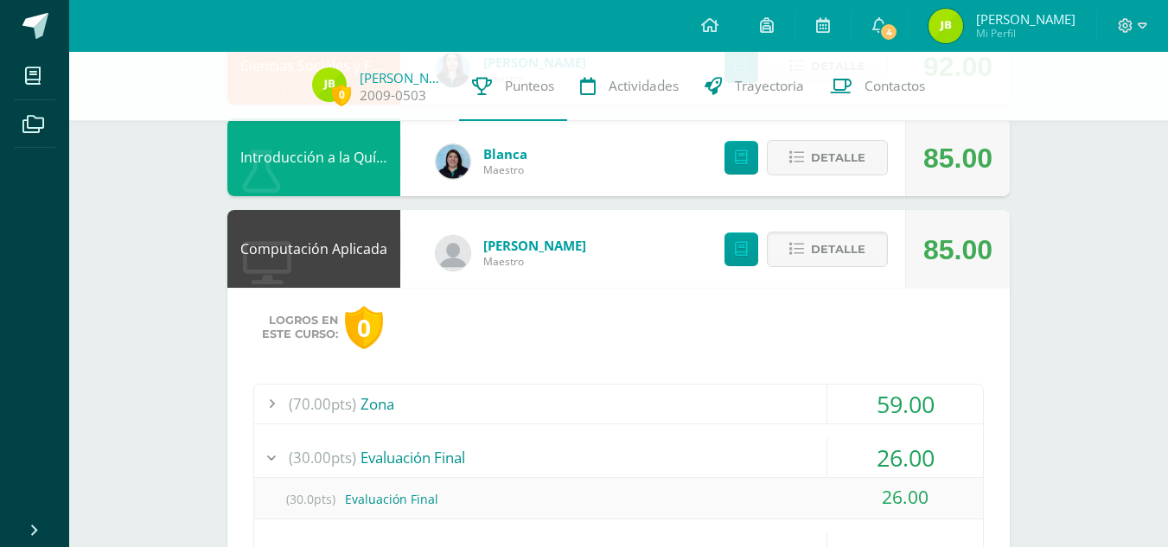
scroll to position [1671, 0]
